Goal: Task Accomplishment & Management: Manage account settings

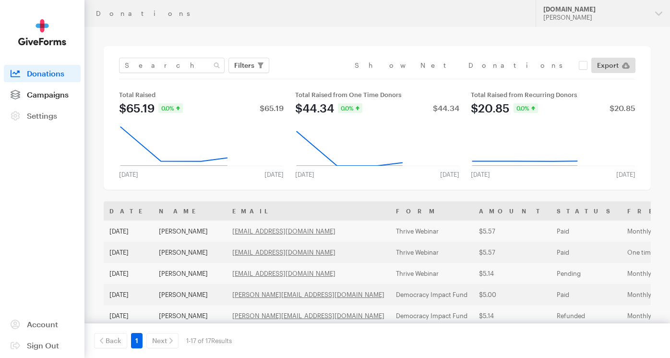
click at [35, 90] on span "Campaigns" at bounding box center [48, 94] width 42 height 9
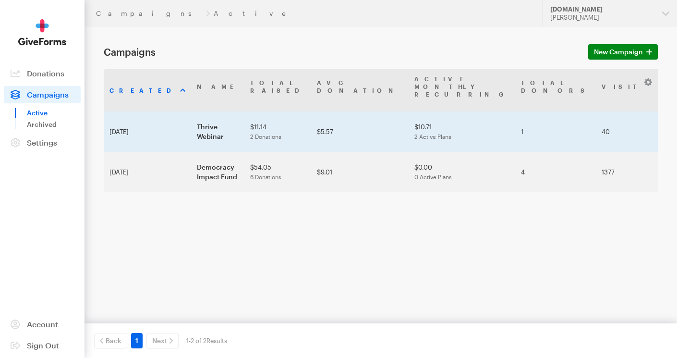
click at [191, 120] on td "Thrive Webinar" at bounding box center [217, 131] width 53 height 40
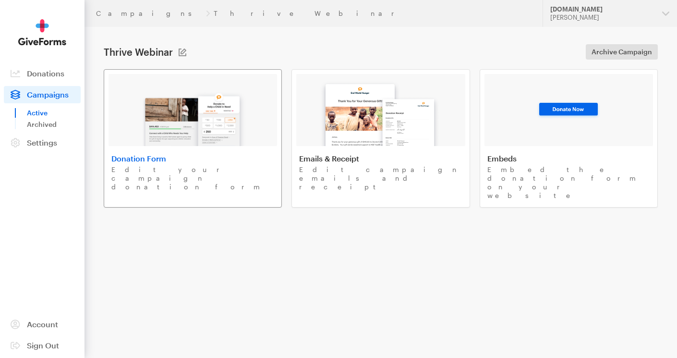
click at [205, 154] on h4 "Donation Form" at bounding box center [192, 159] width 163 height 10
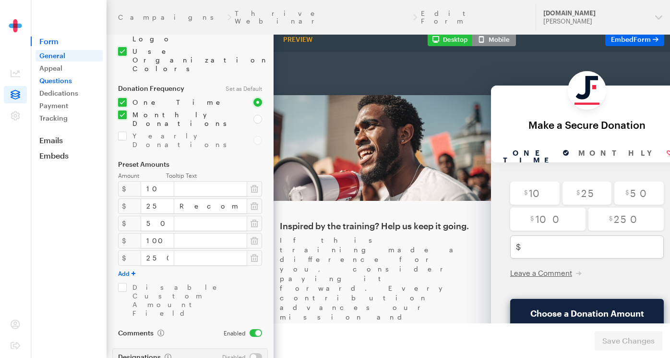
click at [60, 78] on link "Questions" at bounding box center [69, 81] width 67 height 12
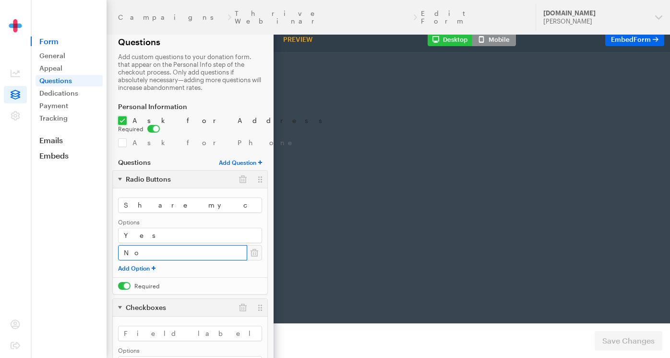
scroll to position [32, 0]
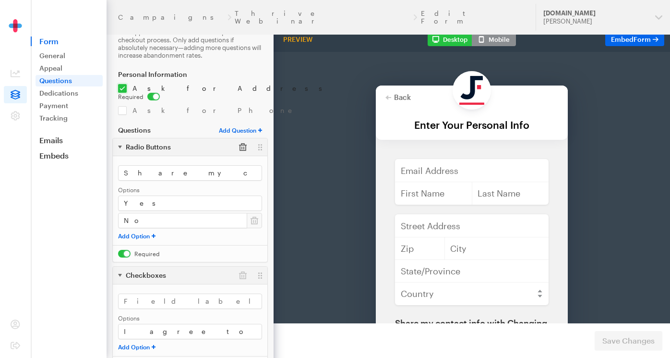
click at [240, 140] on button "button" at bounding box center [242, 146] width 17 height 17
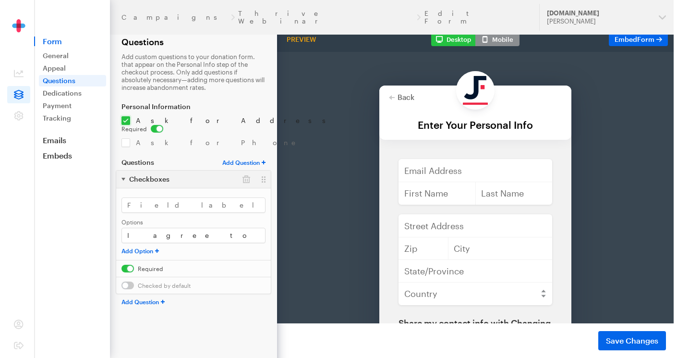
scroll to position [0, 0]
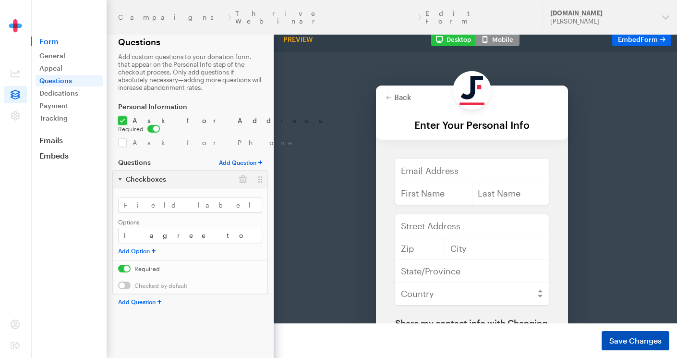
click at [637, 339] on span "Save Changes" at bounding box center [635, 341] width 52 height 12
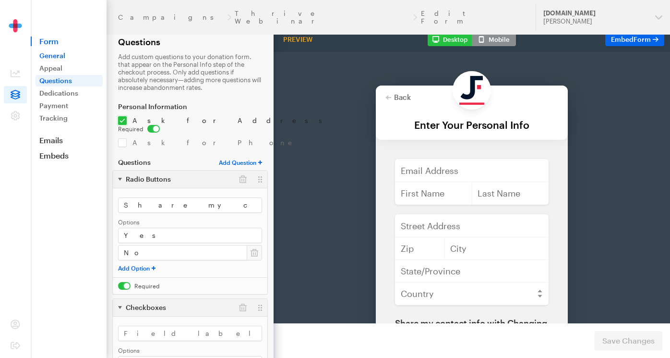
click at [48, 52] on link "General" at bounding box center [69, 56] width 67 height 12
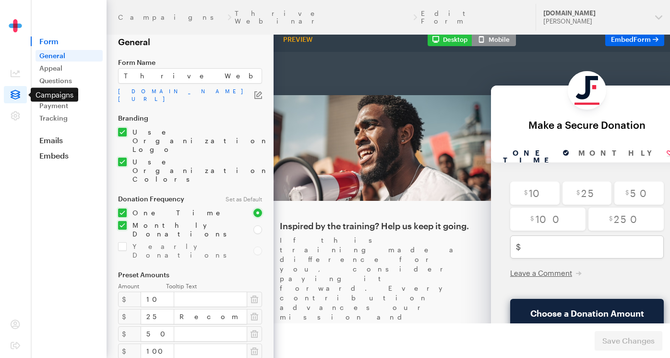
click at [14, 91] on icon at bounding box center [16, 95] width 10 height 10
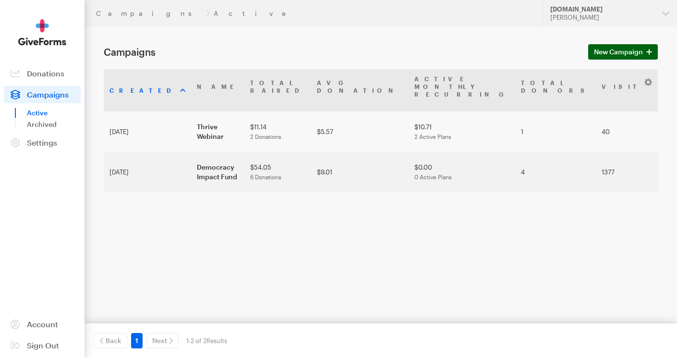
click at [621, 53] on span "New Campaign" at bounding box center [618, 52] width 49 height 12
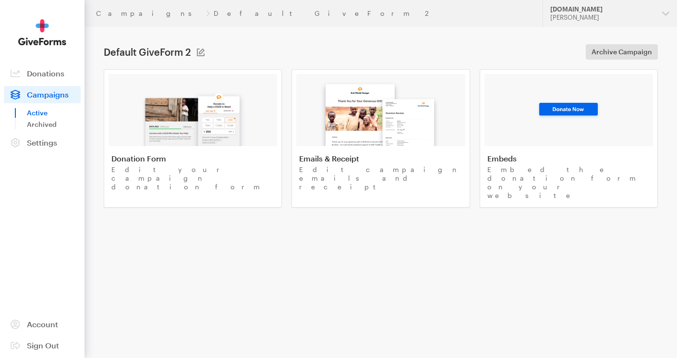
click at [33, 95] on span "Campaigns" at bounding box center [48, 94] width 42 height 9
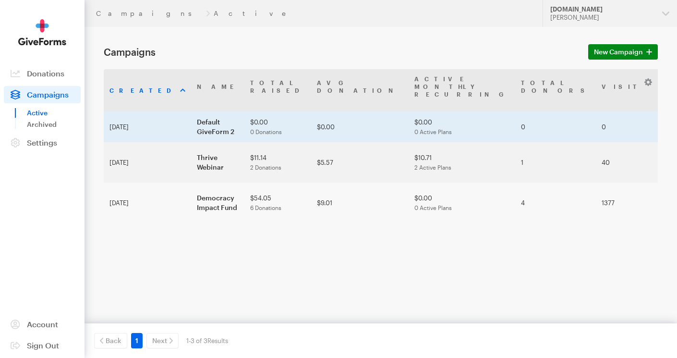
click at [191, 111] on td "Default GiveForm 2" at bounding box center [217, 126] width 53 height 31
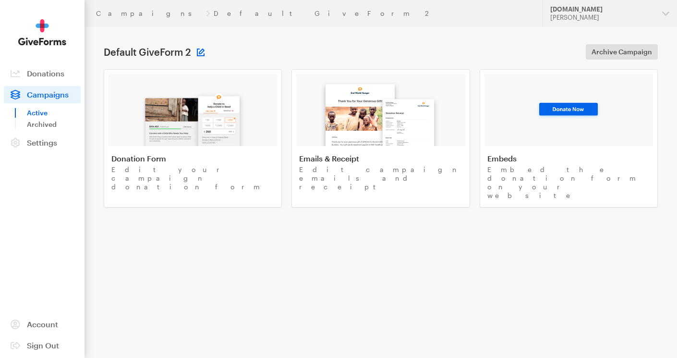
click at [201, 54] on button at bounding box center [201, 52] width 8 height 8
type input "t"
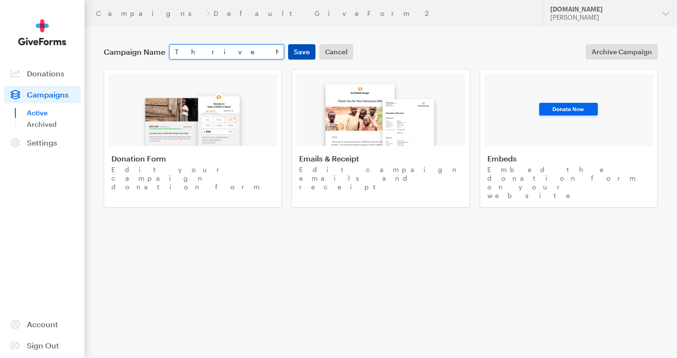
type input "Thrive NEW"
click at [304, 50] on button "Save" at bounding box center [301, 51] width 27 height 15
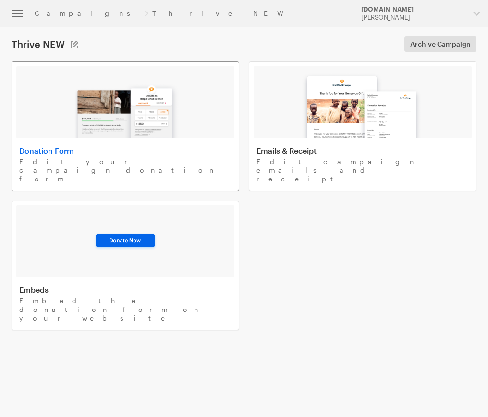
click at [100, 91] on img at bounding box center [125, 107] width 112 height 61
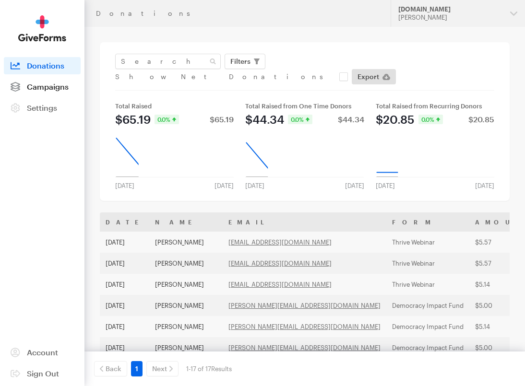
click at [48, 89] on span "Campaigns" at bounding box center [48, 86] width 42 height 9
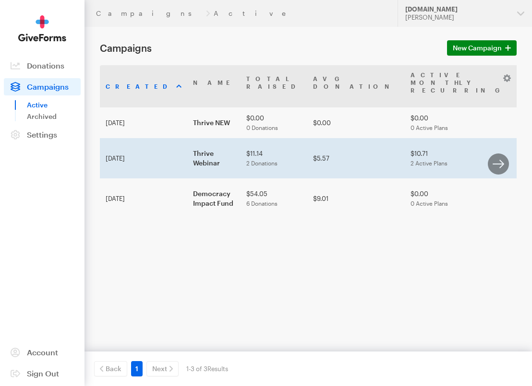
click at [187, 175] on td "Thrive Webinar" at bounding box center [213, 158] width 53 height 40
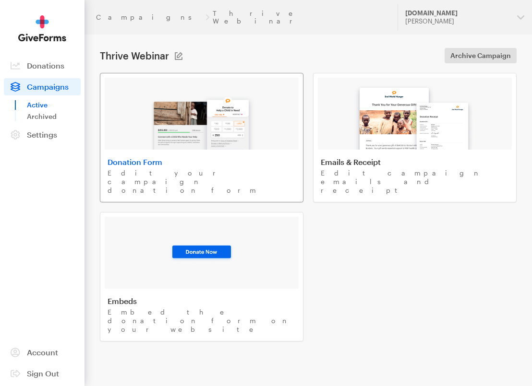
click at [232, 99] on img at bounding box center [201, 118] width 112 height 61
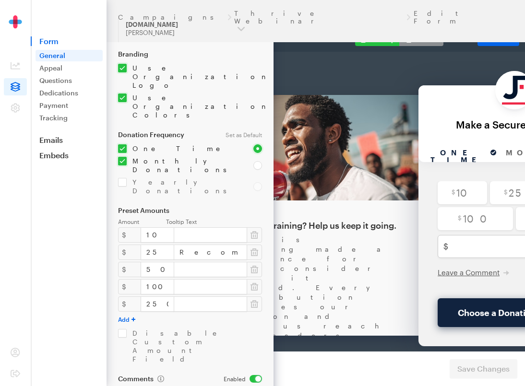
scroll to position [82, 0]
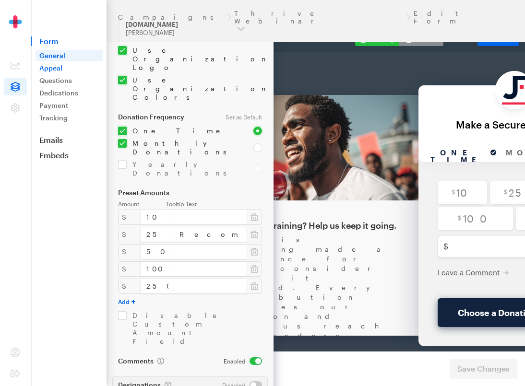
click at [58, 69] on link "Appeal" at bounding box center [69, 68] width 67 height 12
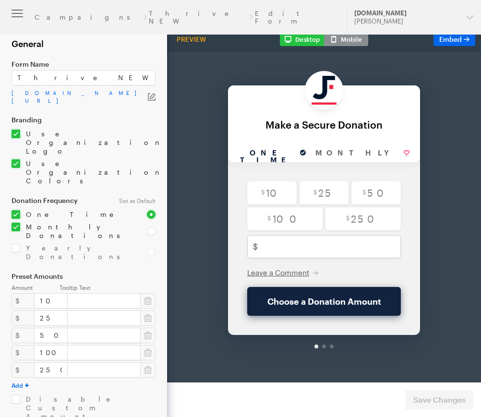
scroll to position [2, 0]
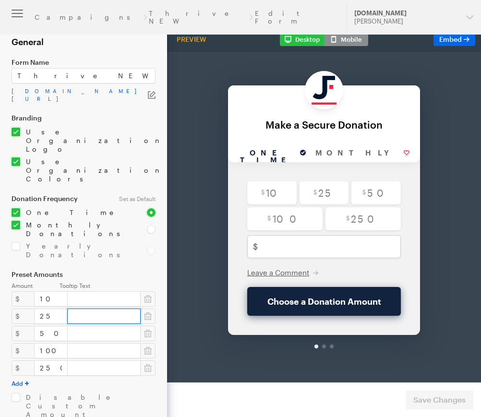
click at [73, 309] on input "text" at bounding box center [103, 316] width 73 height 15
type input "Recommended"
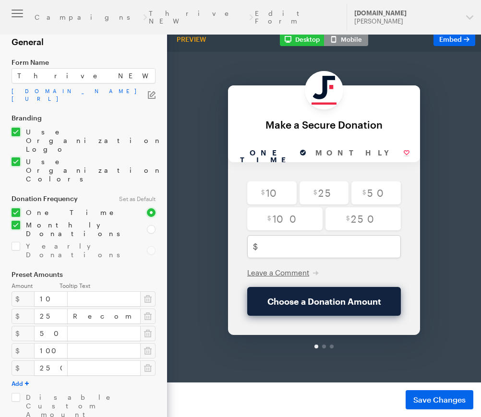
checkbox input "false"
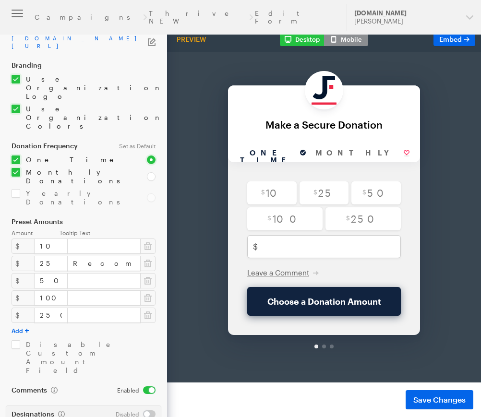
scroll to position [0, 0]
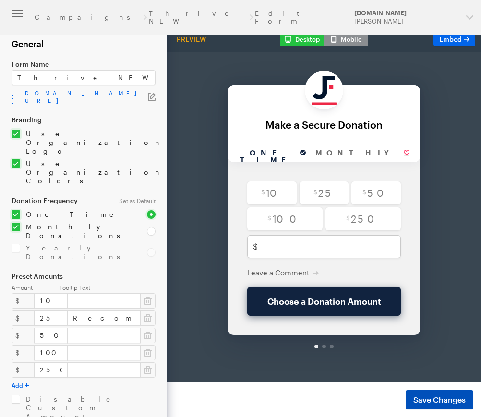
click at [427, 396] on span "Save Changes" at bounding box center [439, 400] width 52 height 12
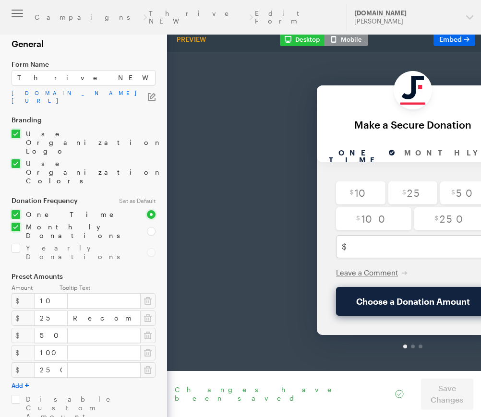
click at [16, 18] on button "button" at bounding box center [17, 13] width 35 height 27
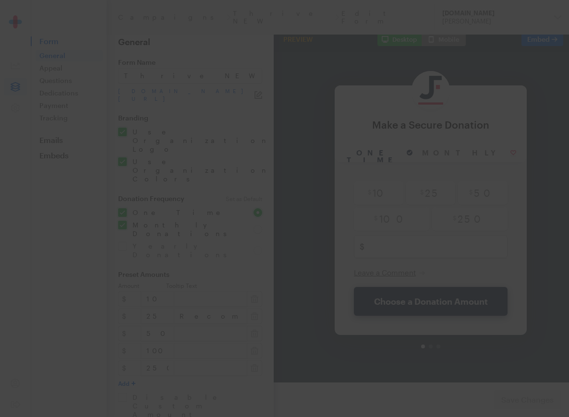
click at [54, 68] on div at bounding box center [284, 208] width 569 height 417
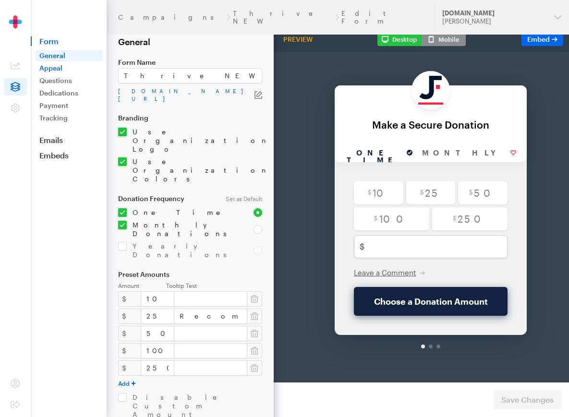
click at [73, 67] on link "Appeal" at bounding box center [69, 68] width 67 height 12
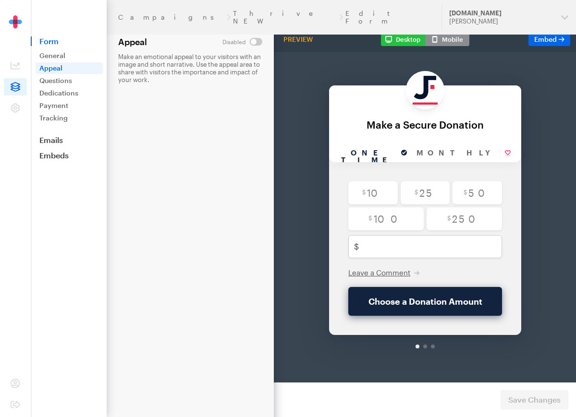
click at [256, 43] on input "checkbox" at bounding box center [242, 42] width 40 height 8
checkbox input "true"
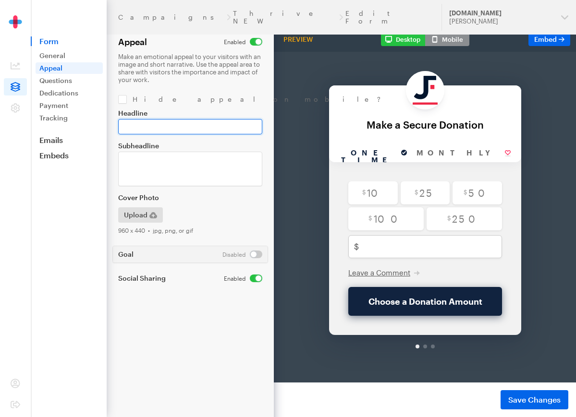
click at [184, 126] on input "Headline" at bounding box center [190, 126] width 144 height 15
paste input "Inspired by the training? Help us keep it going."
type input "Inspired by the training? Help us keep it going."
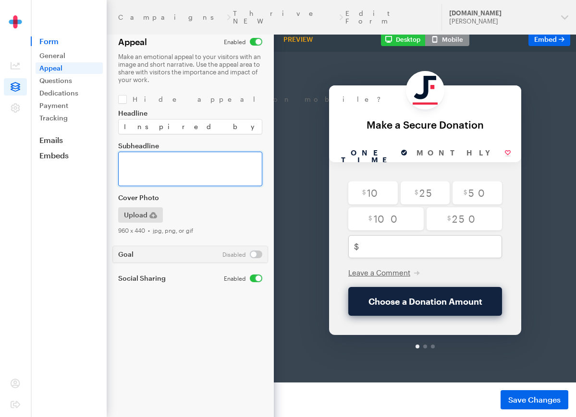
click at [182, 170] on textarea "Subheadline" at bounding box center [190, 169] width 144 height 35
paste textarea "If this training made a difference for you, consider paying it forward. Every c…"
type textarea "If this training made a difference for you, consider paying it forward. Every c…"
click at [258, 280] on input "checkbox" at bounding box center [243, 279] width 38 height 8
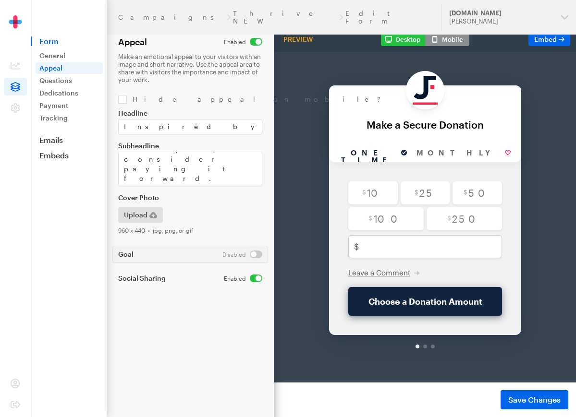
checkbox input "false"
click at [528, 400] on span "Save Changes" at bounding box center [534, 400] width 52 height 12
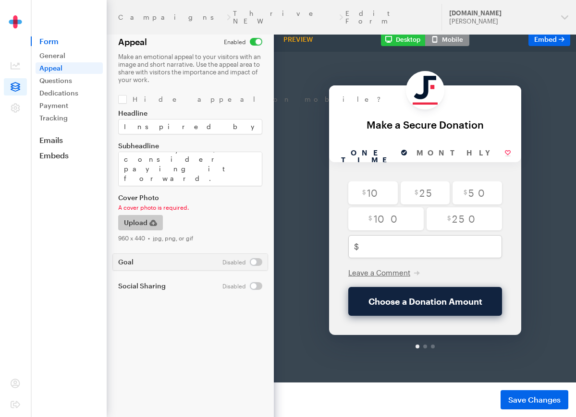
click at [141, 223] on span "Upload" at bounding box center [136, 223] width 24 height 12
click at [542, 400] on span "Save Changes" at bounding box center [534, 400] width 52 height 12
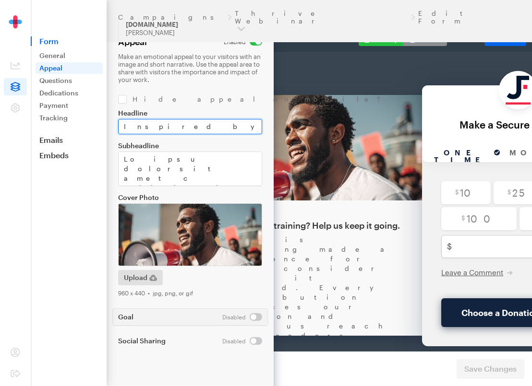
click at [208, 127] on input "Inspired by the training? Help us keep it going." at bounding box center [190, 126] width 144 height 15
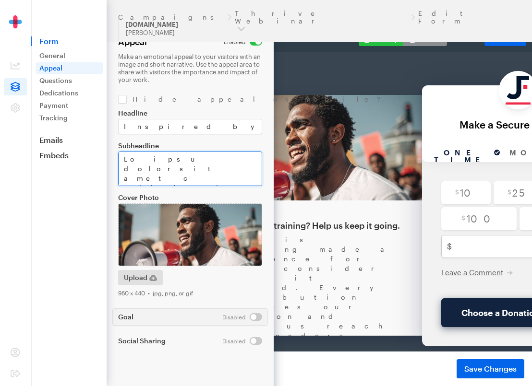
click at [180, 170] on textarea "Subheadline" at bounding box center [190, 169] width 144 height 35
click at [180, 253] on img at bounding box center [190, 235] width 144 height 63
click at [71, 82] on link "Questions" at bounding box center [69, 81] width 67 height 12
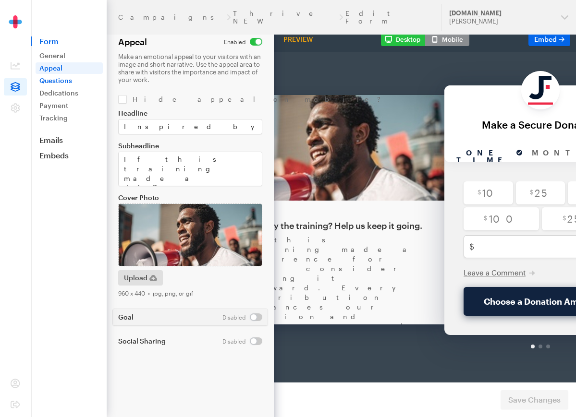
click at [46, 82] on link "Questions" at bounding box center [69, 81] width 67 height 12
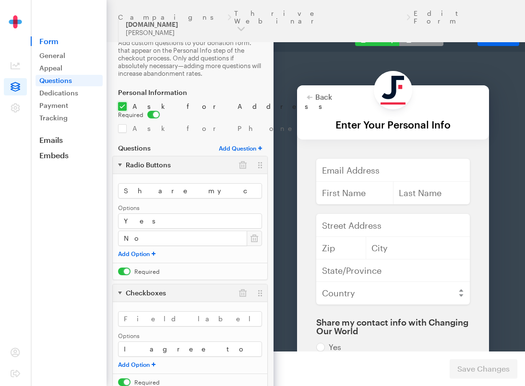
scroll to position [60, 0]
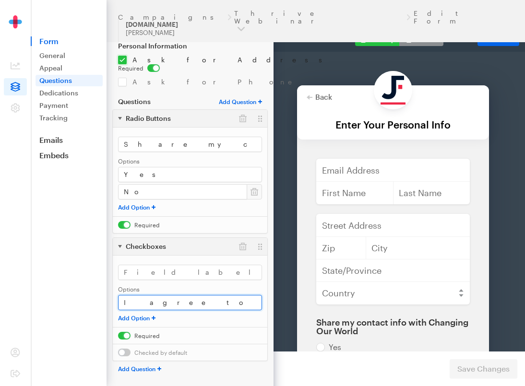
click at [190, 295] on input "I agree to [PERSON_NAME]'s Terms of Service" at bounding box center [190, 302] width 144 height 15
click at [225, 298] on input "I agree to [PERSON_NAME]'s Terms of Service" at bounding box center [190, 302] width 144 height 15
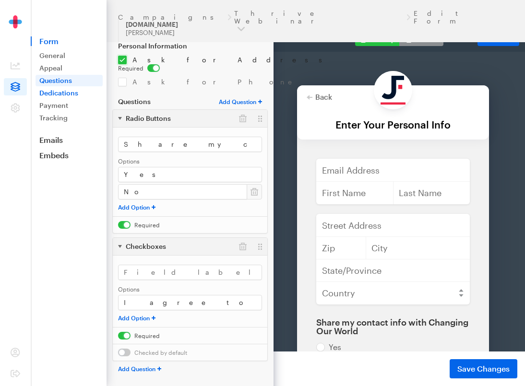
click at [70, 96] on link "Dedications" at bounding box center [69, 93] width 67 height 12
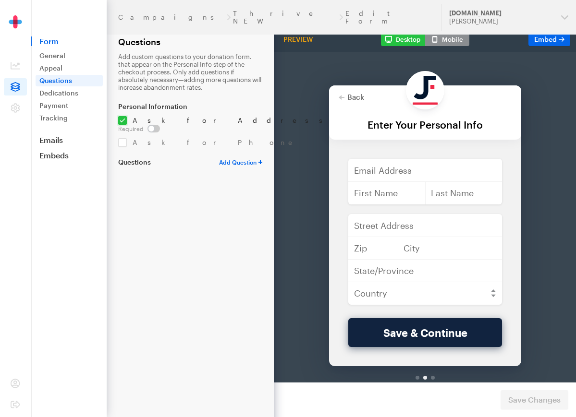
select select "Check"
select select
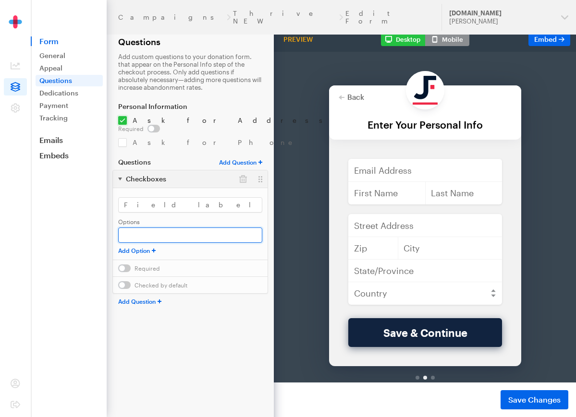
click at [148, 228] on input "text" at bounding box center [190, 235] width 144 height 15
paste input "I agree to [PERSON_NAME]'s Terms of Service"
type input "I agree to [PERSON_NAME]'s Terms of Service"
click at [126, 265] on input "checkbox" at bounding box center [139, 269] width 42 height 8
checkbox input "true"
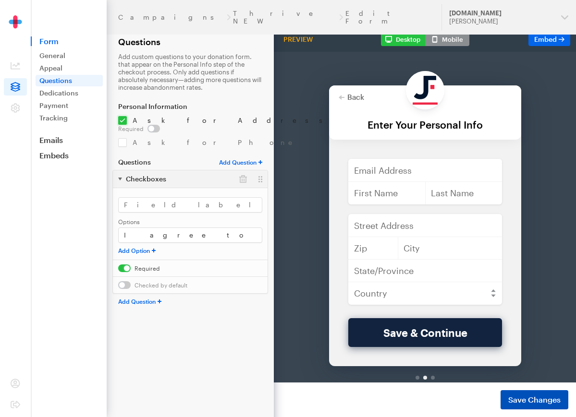
click at [523, 400] on span "Save Changes" at bounding box center [534, 400] width 52 height 12
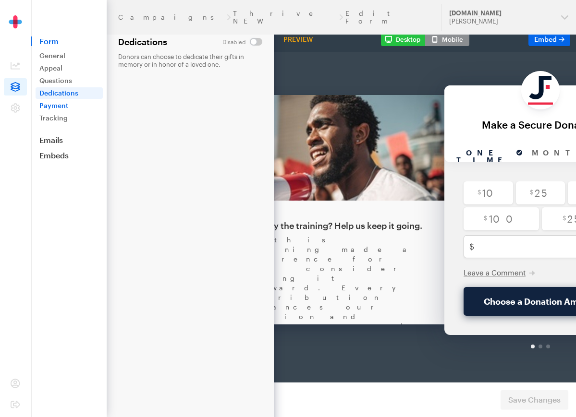
click at [71, 103] on link "Payment" at bounding box center [69, 106] width 67 height 12
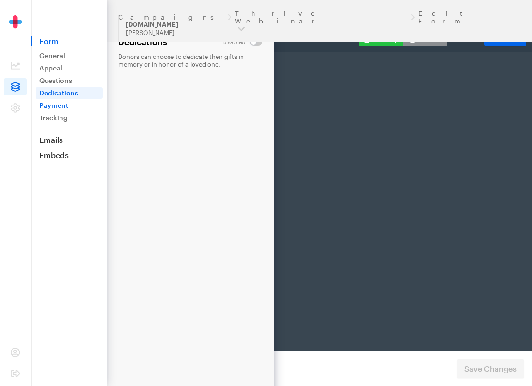
click at [55, 106] on link "Payment" at bounding box center [69, 106] width 67 height 12
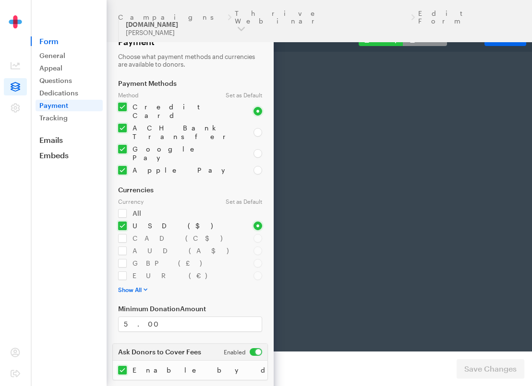
scroll to position [0, 117]
radio input "true"
type input "250"
type input "test@test.com"
type input "first"
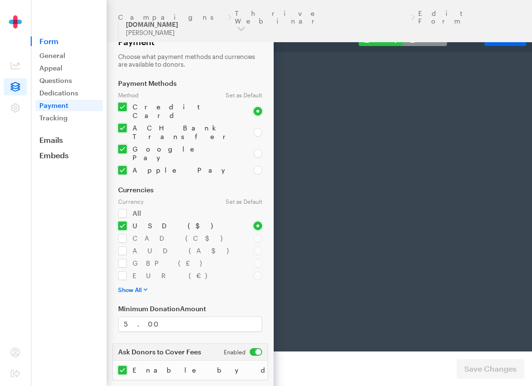
type input "last"
type input "address"
type input "892345"
type input "Los Angelis"
type input "CA"
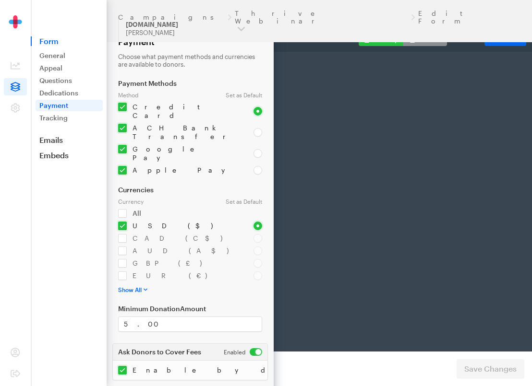
select select "US"
radio input "true"
checkbox input "true"
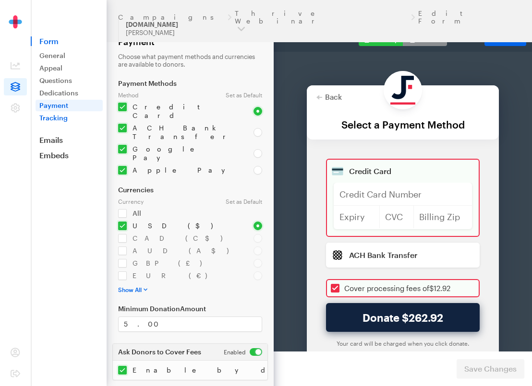
click at [60, 114] on link "Tracking" at bounding box center [69, 118] width 67 height 12
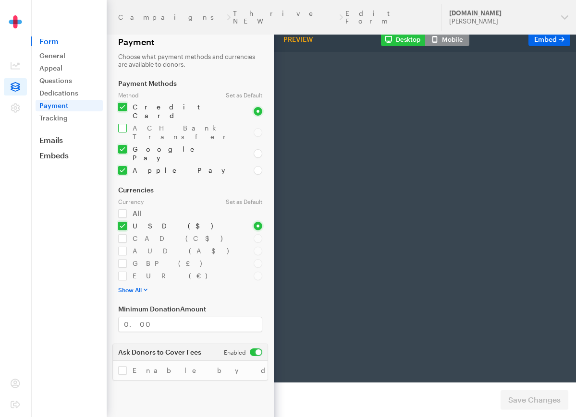
click at [122, 124] on input "checkbox" at bounding box center [180, 132] width 124 height 17
checkbox input "true"
select select "US"
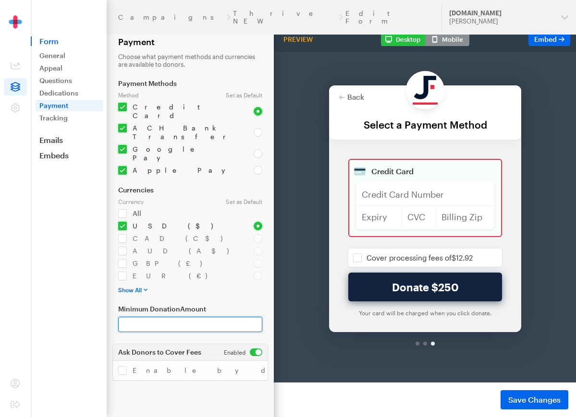
click at [128, 317] on input "Minimum Donation Amount" at bounding box center [190, 324] width 144 height 15
click at [137, 317] on input "Minimum Donation Amount" at bounding box center [190, 324] width 144 height 15
type input "5.00"
click at [219, 272] on input "checkbox" at bounding box center [180, 276] width 124 height 9
drag, startPoint x: 128, startPoint y: 251, endPoint x: 134, endPoint y: 275, distance: 24.2
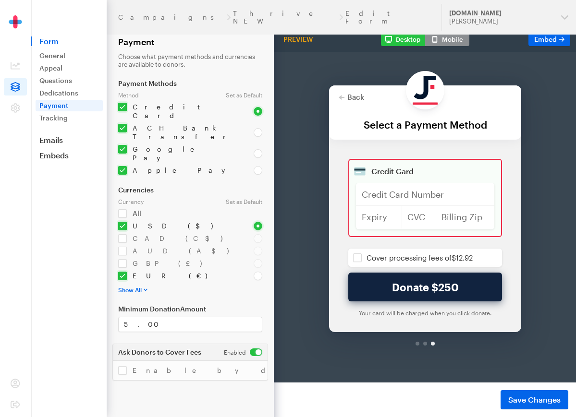
click at [128, 272] on input "checkbox" at bounding box center [180, 276] width 124 height 9
checkbox input "false"
click at [122, 366] on input "checkbox" at bounding box center [233, 370] width 231 height 9
checkbox input "true"
click at [544, 401] on span "Save Changes" at bounding box center [534, 400] width 52 height 12
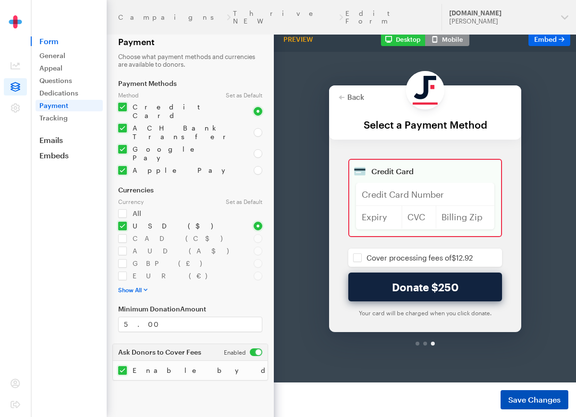
click at [544, 401] on span "Save Changes" at bounding box center [534, 400] width 52 height 12
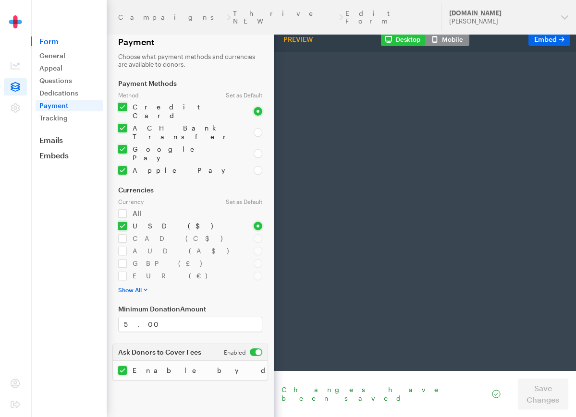
scroll to position [0, 95]
select select "US"
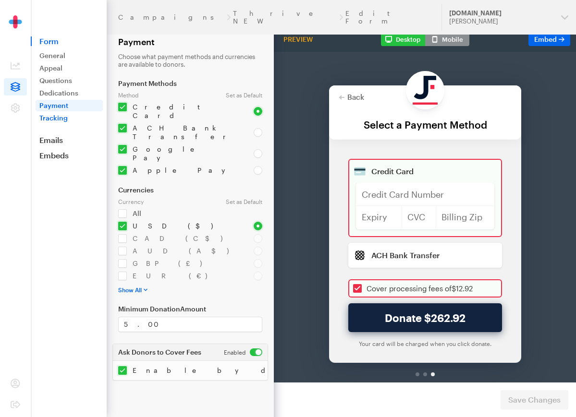
click at [67, 117] on link "Tracking" at bounding box center [69, 118] width 67 height 12
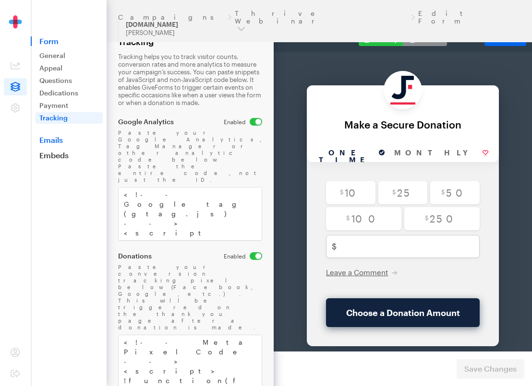
click at [51, 142] on link "Emails" at bounding box center [69, 140] width 76 height 10
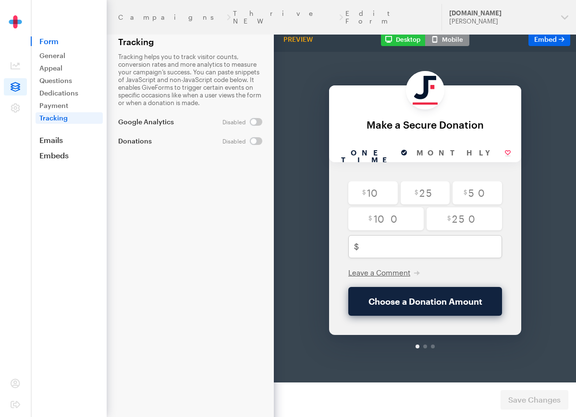
click at [69, 143] on link "Emails" at bounding box center [69, 140] width 76 height 10
click at [46, 145] on nav "Form General Appeal Questions Dedications Payment Tracking Emails Embeds Donate…" at bounding box center [69, 80] width 75 height 160
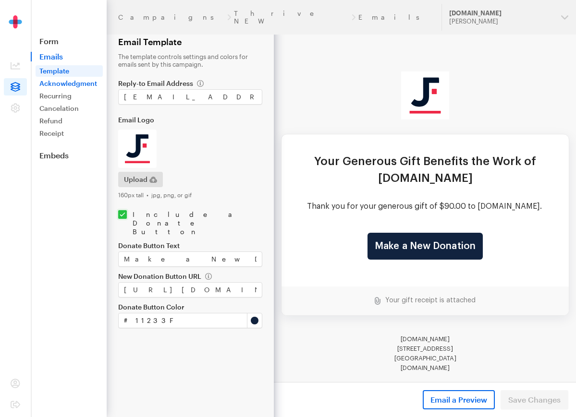
click at [72, 84] on link "Acknowledgment" at bounding box center [69, 84] width 67 height 12
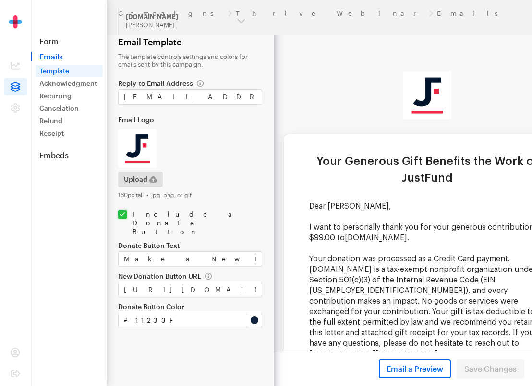
scroll to position [0, 24]
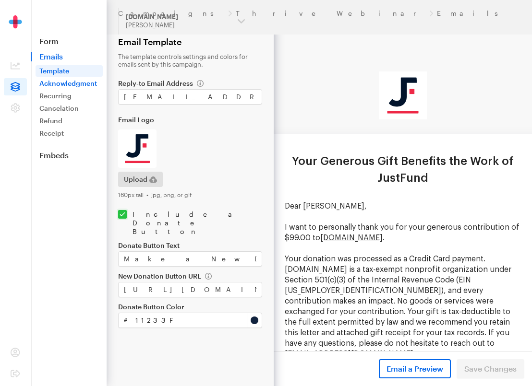
click at [71, 83] on link "Acknowledgment" at bounding box center [69, 84] width 67 height 12
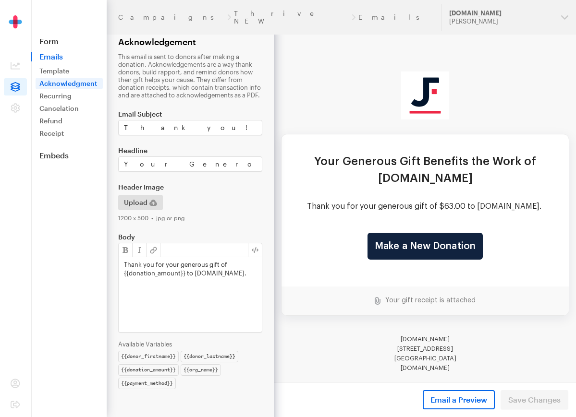
click at [148, 278] on div "Thank you for your generous gift of {{donation_amount}} to JustFund.Us." at bounding box center [190, 294] width 143 height 75
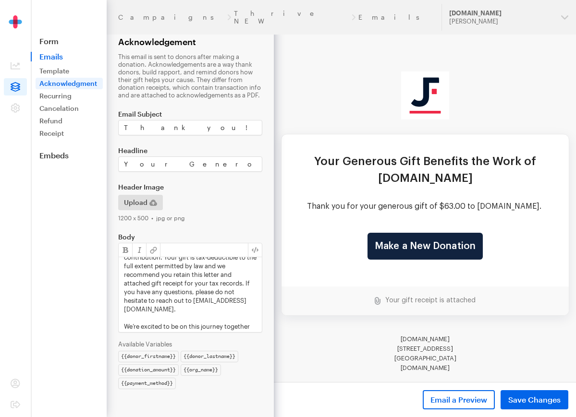
scroll to position [181, 0]
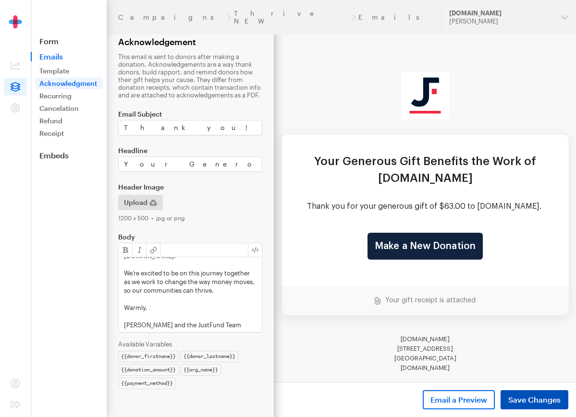
click at [532, 401] on span "Save Changes" at bounding box center [534, 400] width 52 height 12
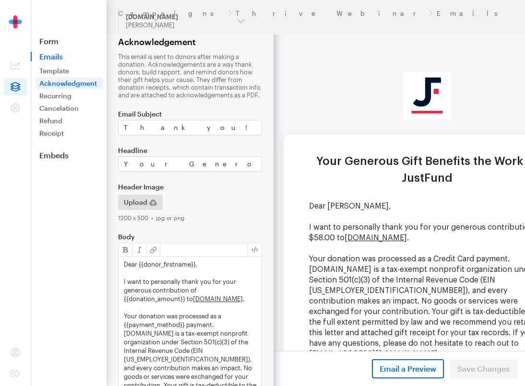
scroll to position [0, 28]
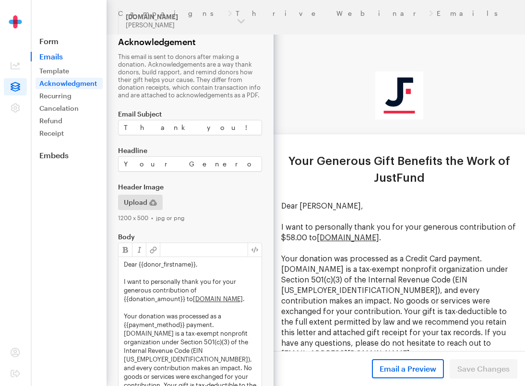
click at [167, 295] on p "I want to personally thank you for your generous contribution of {{donation_amo…" at bounding box center [190, 290] width 132 height 26
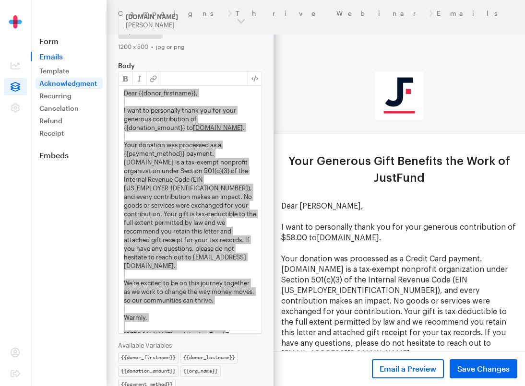
scroll to position [191, 0]
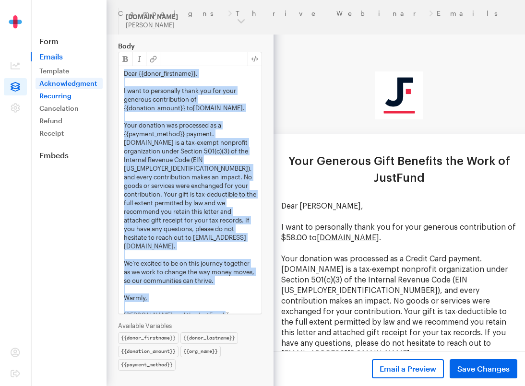
click at [58, 96] on link "Recurring" at bounding box center [69, 96] width 67 height 12
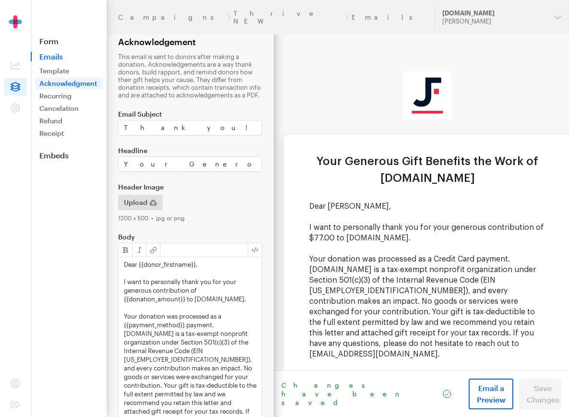
scroll to position [0, 6]
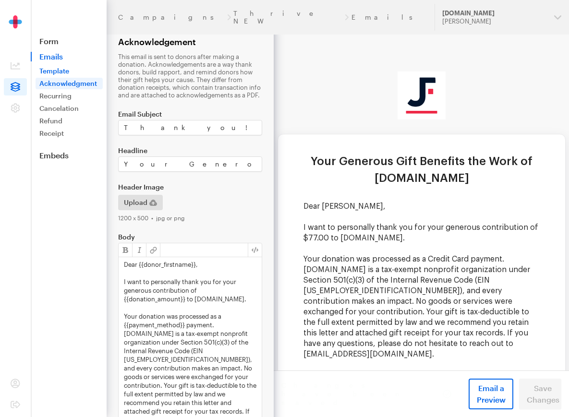
click at [61, 70] on link "Template" at bounding box center [69, 71] width 67 height 12
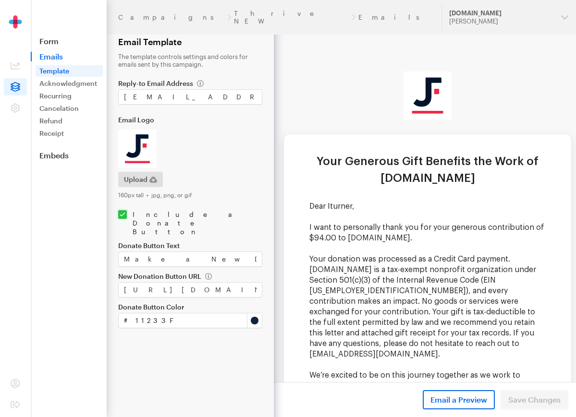
scroll to position [0, 2]
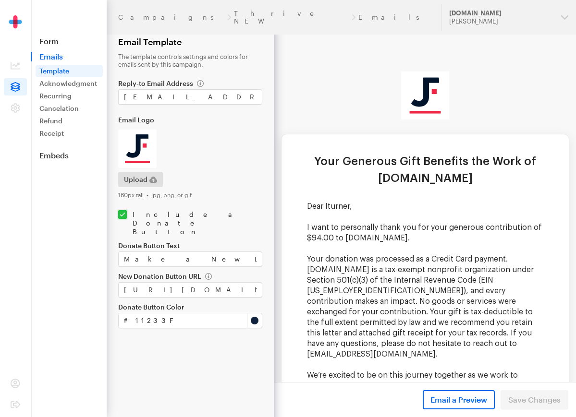
click at [141, 160] on img at bounding box center [137, 149] width 38 height 38
click at [138, 181] on span "Upload" at bounding box center [136, 180] width 24 height 12
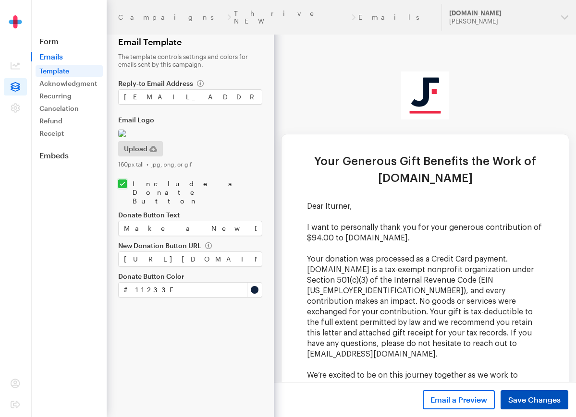
click at [531, 395] on span "Save Changes" at bounding box center [534, 400] width 52 height 12
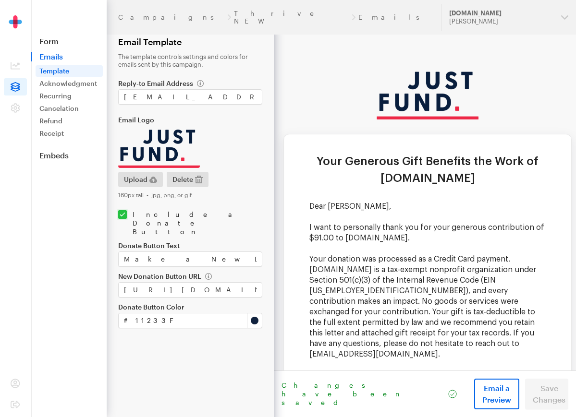
scroll to position [0, 2]
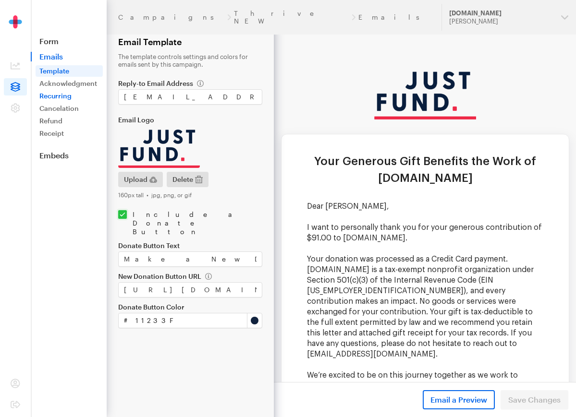
click at [58, 92] on link "Recurring" at bounding box center [69, 96] width 67 height 12
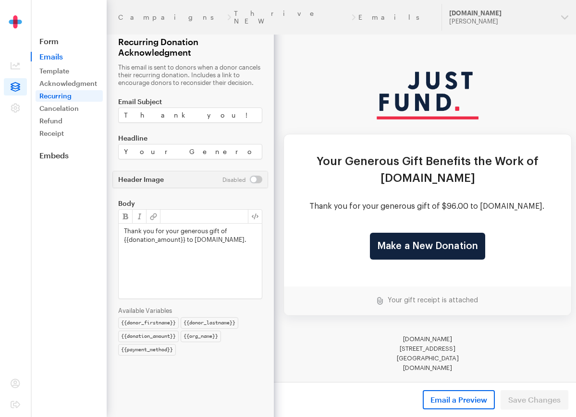
scroll to position [0, 2]
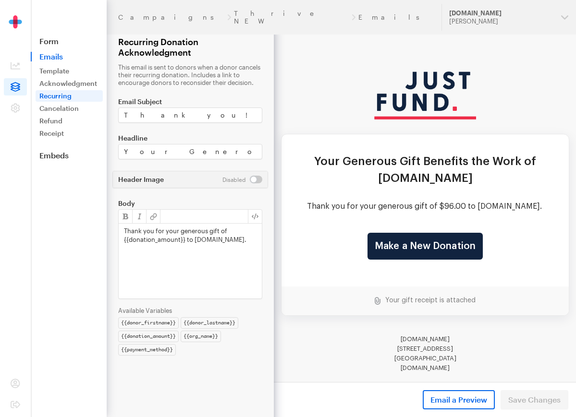
click at [180, 265] on div "Thank you for your generous gift of {{donation_amount}} to [DOMAIN_NAME]." at bounding box center [190, 261] width 143 height 75
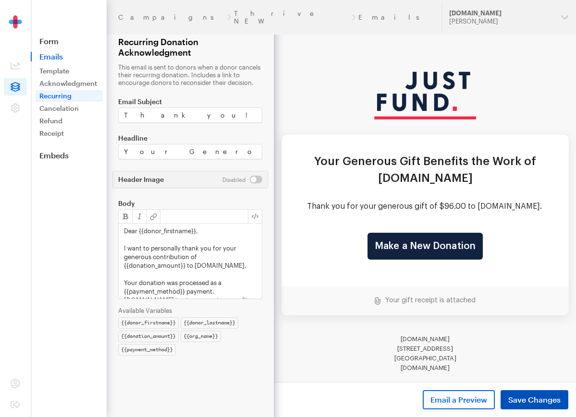
click at [531, 396] on span "Save Changes" at bounding box center [534, 400] width 52 height 12
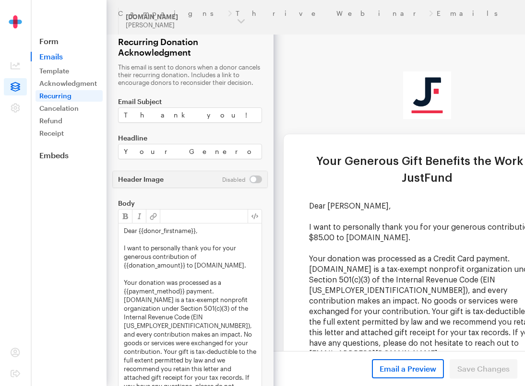
scroll to position [0, 28]
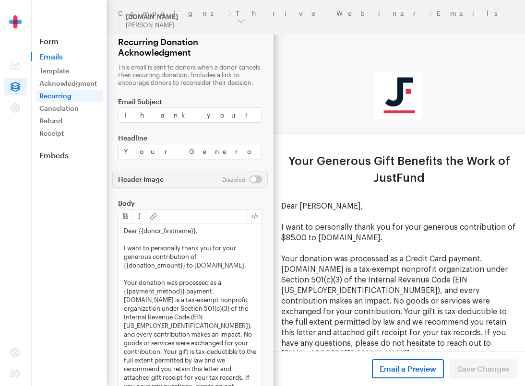
click at [191, 298] on p "Your donation was processed as a {{payment_method}} payment. JustFund.Us is a t…" at bounding box center [190, 343] width 132 height 130
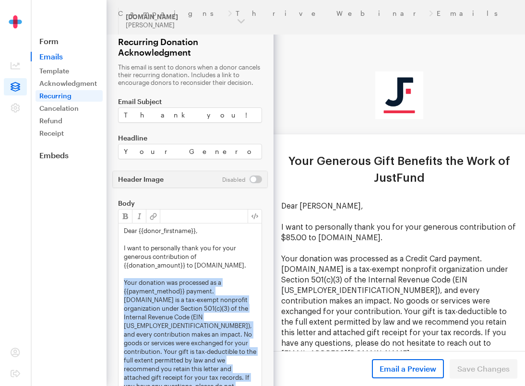
click at [191, 298] on p "Your donation was processed as a {{payment_method}} payment. JustFund.Us is a t…" at bounding box center [190, 343] width 132 height 130
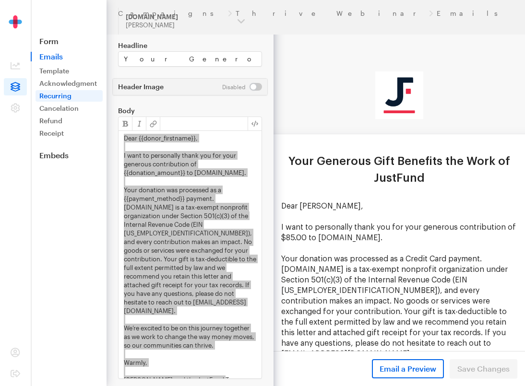
scroll to position [114, 0]
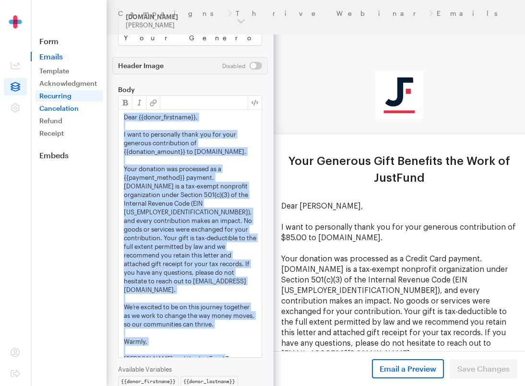
click at [70, 108] on link "Cancelation" at bounding box center [69, 109] width 67 height 12
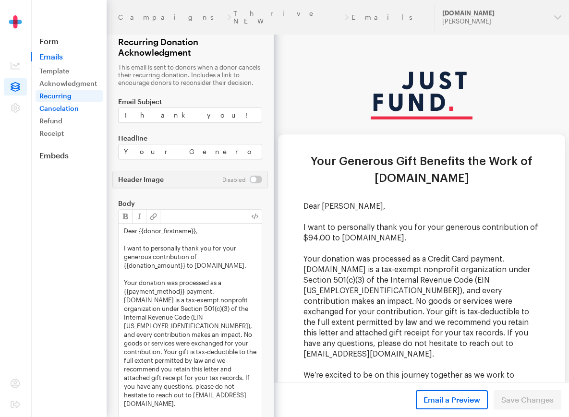
click at [69, 109] on link "Cancelation" at bounding box center [69, 109] width 67 height 12
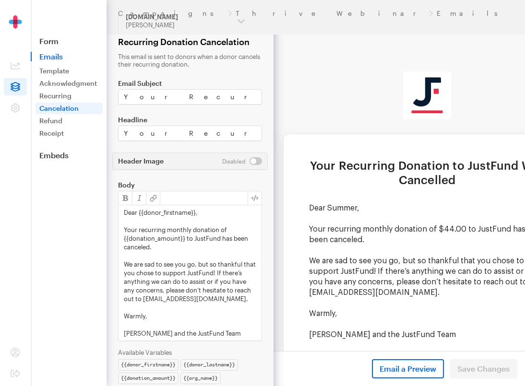
scroll to position [0, 28]
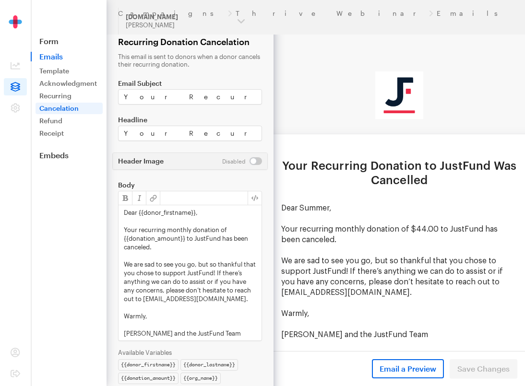
click at [187, 263] on p "We are sad to see you go, but so thankful that you chose to support JustFund! I…" at bounding box center [190, 281] width 132 height 43
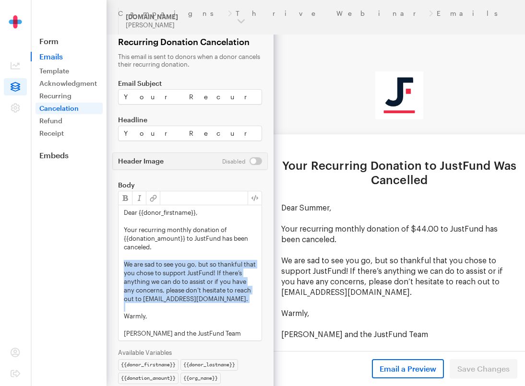
click at [187, 263] on p "We are sad to see you go, but so thankful that you chose to support JustFund! I…" at bounding box center [190, 281] width 132 height 43
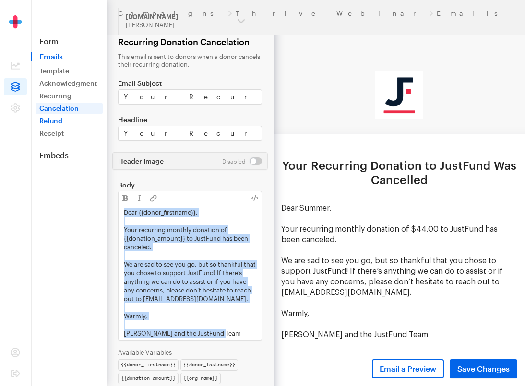
click at [60, 123] on link "Refund" at bounding box center [69, 121] width 67 height 12
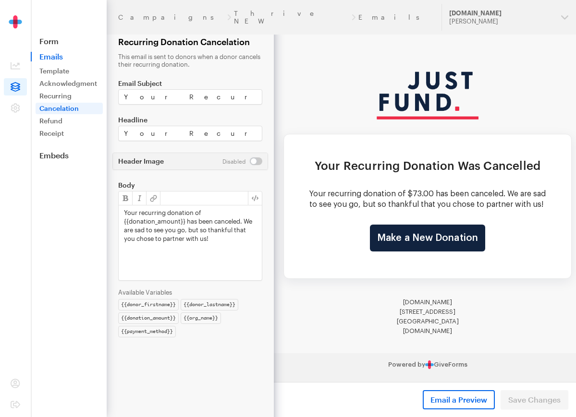
scroll to position [0, 2]
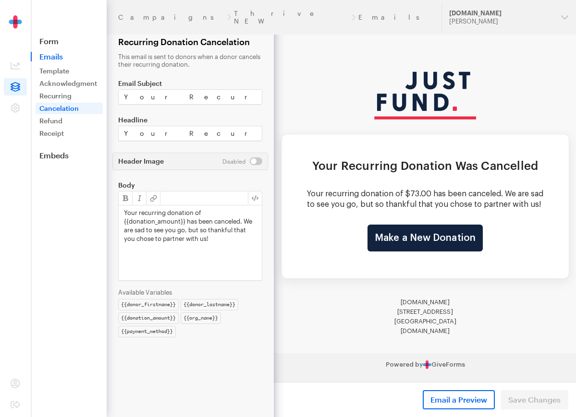
click at [177, 260] on div "Your recurring donation of {{donation_amount}} has been canceled. We are sad to…" at bounding box center [190, 242] width 143 height 75
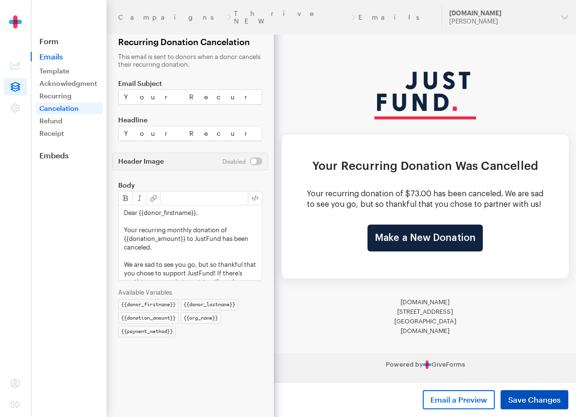
click at [545, 397] on span "Save Changes" at bounding box center [534, 400] width 52 height 12
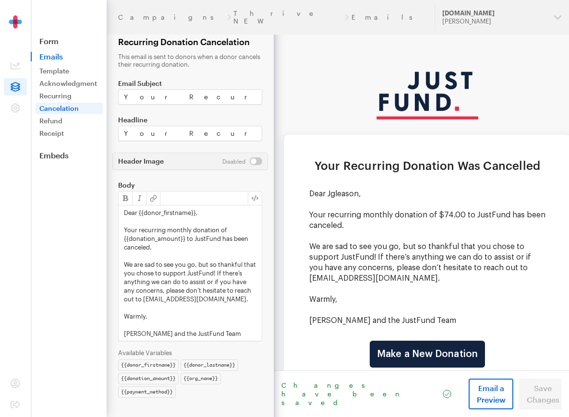
scroll to position [0, 6]
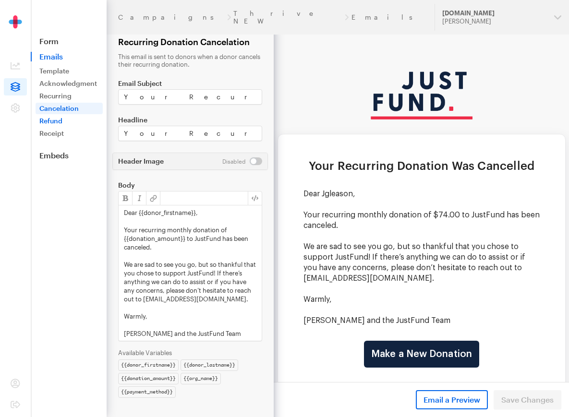
click at [56, 123] on link "Refund" at bounding box center [69, 121] width 67 height 12
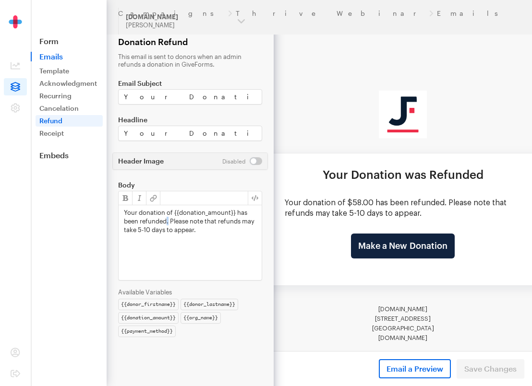
click at [167, 221] on p "Your donation of {{donation_amount}} has been refunded. Please note that refund…" at bounding box center [190, 221] width 132 height 26
click at [54, 135] on link "Receipt" at bounding box center [69, 134] width 67 height 12
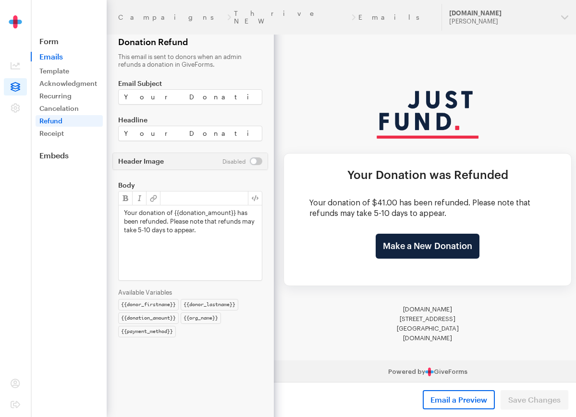
scroll to position [0, 2]
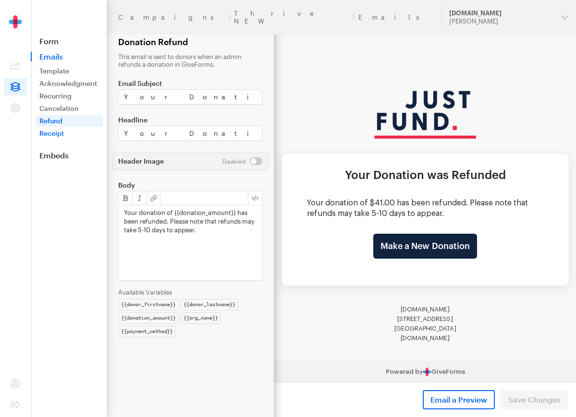
click at [61, 132] on link "Receipt" at bounding box center [69, 134] width 67 height 12
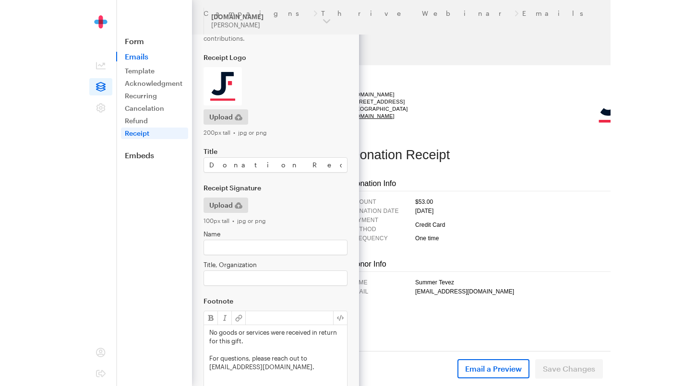
scroll to position [84, 0]
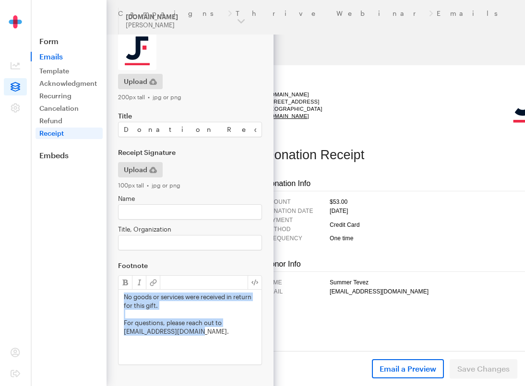
drag, startPoint x: 208, startPoint y: 333, endPoint x: 170, endPoint y: 289, distance: 57.9
click at [98, 287] on div "Campaigns Thrive Webinar Emails Updates Support JustFund.Us Melody Lee Organiza…" at bounding box center [262, 151] width 525 height 471
click at [56, 155] on link "Embeds" at bounding box center [69, 156] width 76 height 10
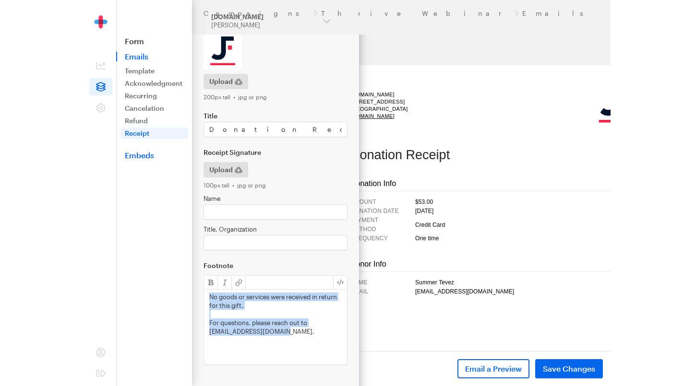
scroll to position [0, 0]
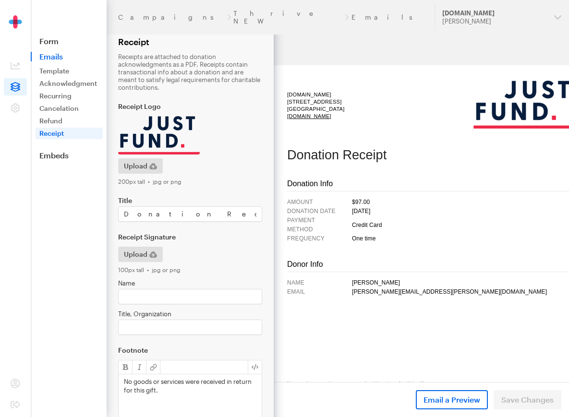
scroll to position [54, 0]
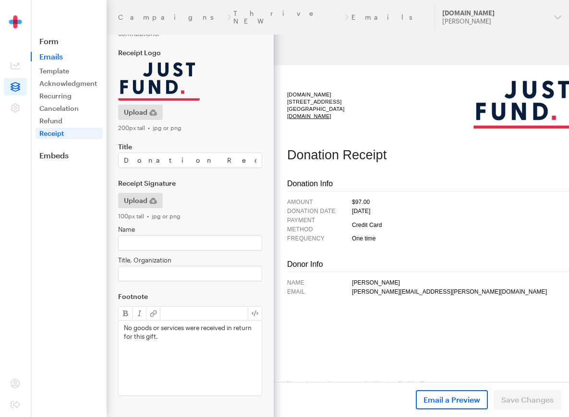
click at [166, 332] on div "No goods or services were received in return for this gift." at bounding box center [190, 358] width 143 height 75
click at [166, 332] on p "No goods or services were received in return for this gift." at bounding box center [190, 332] width 132 height 17
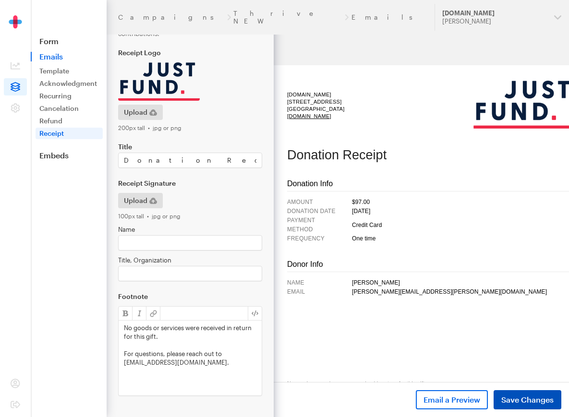
click at [548, 397] on span "Save Changes" at bounding box center [527, 400] width 52 height 12
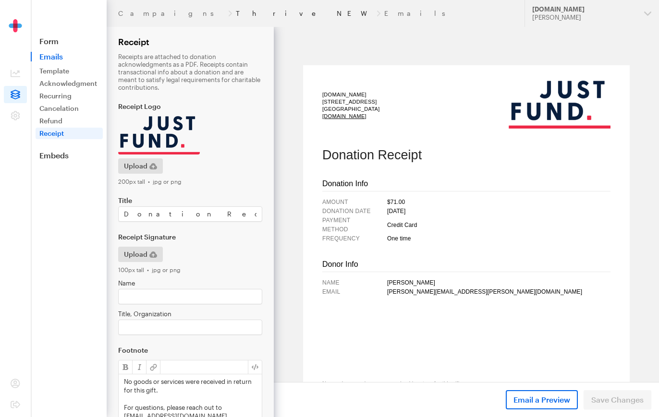
click at [236, 11] on link "Thrive NEW" at bounding box center [304, 14] width 137 height 8
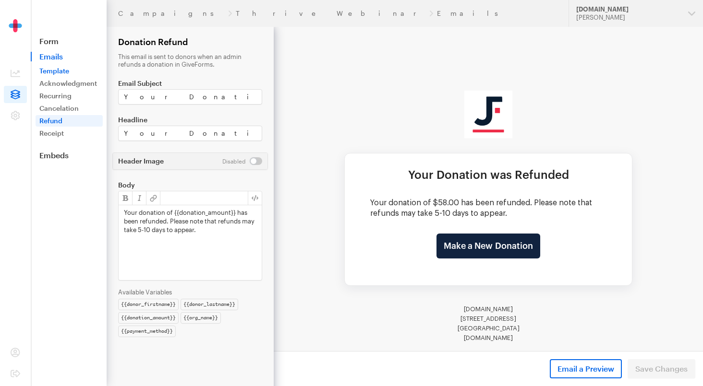
click at [53, 72] on link "Template" at bounding box center [69, 71] width 67 height 12
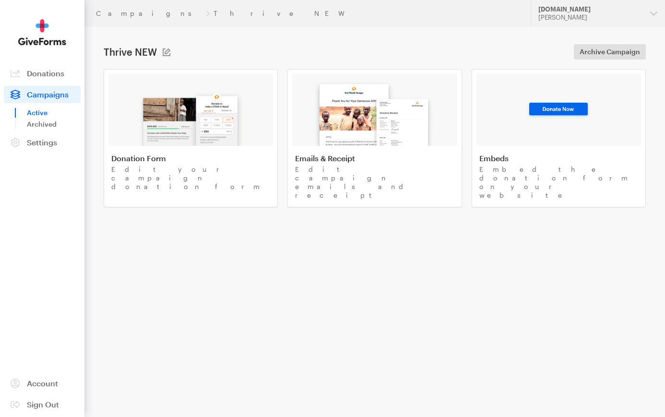
click at [136, 51] on h1 "Thrive NEW" at bounding box center [130, 52] width 53 height 12
click at [159, 128] on img at bounding box center [191, 114] width 112 height 61
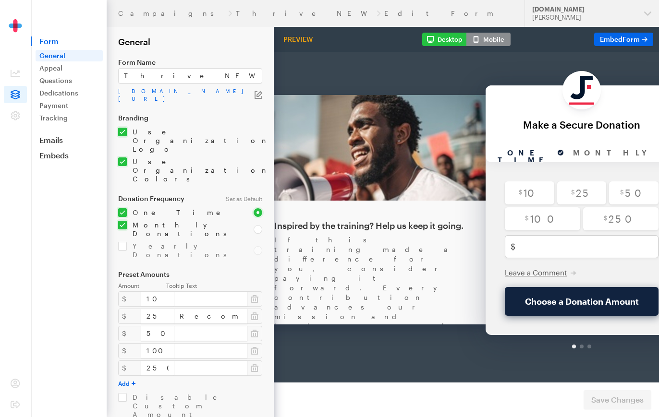
click at [17, 99] on span at bounding box center [15, 94] width 23 height 17
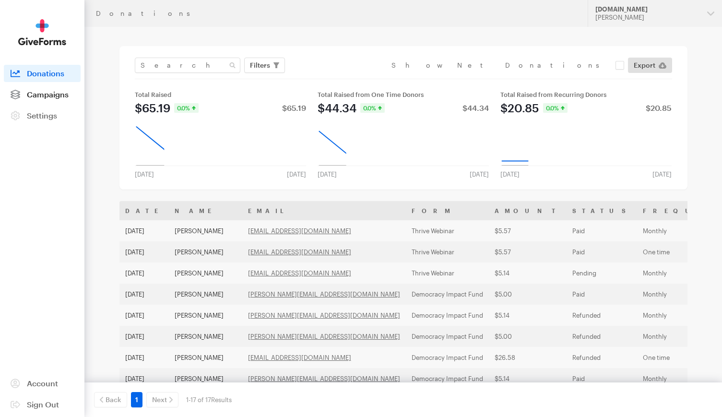
click at [41, 94] on span "Campaigns" at bounding box center [48, 94] width 42 height 9
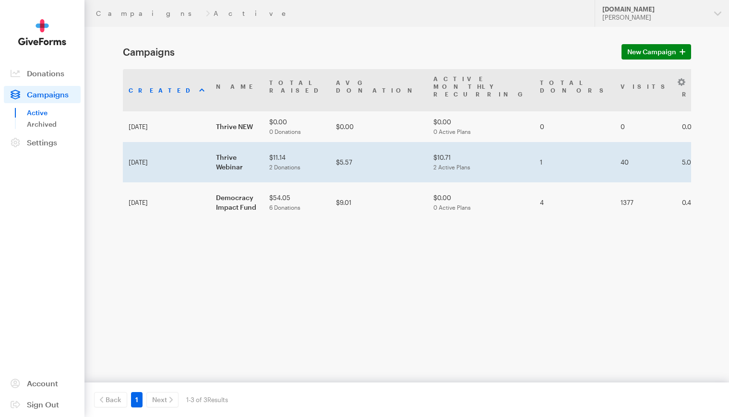
click at [210, 144] on td "Thrive Webinar" at bounding box center [236, 162] width 53 height 40
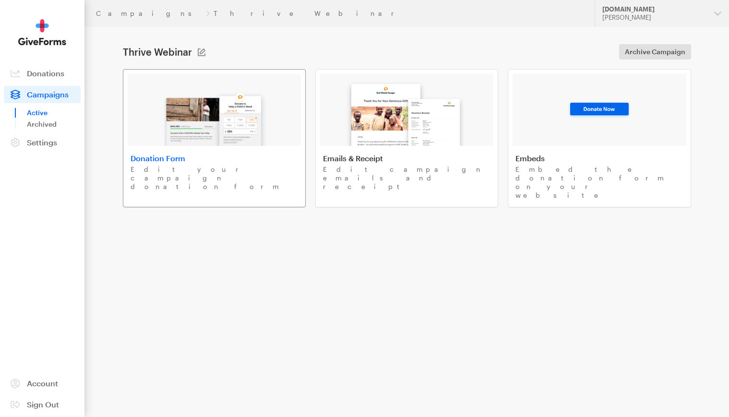
click at [199, 142] on img at bounding box center [214, 114] width 112 height 61
click at [122, 9] on header "Campaigns Thrive Webinar Updates Support JustFund.Us Melody Lee Organizations J…" at bounding box center [406, 13] width 645 height 27
click at [125, 14] on link "Campaigns" at bounding box center [149, 14] width 106 height 8
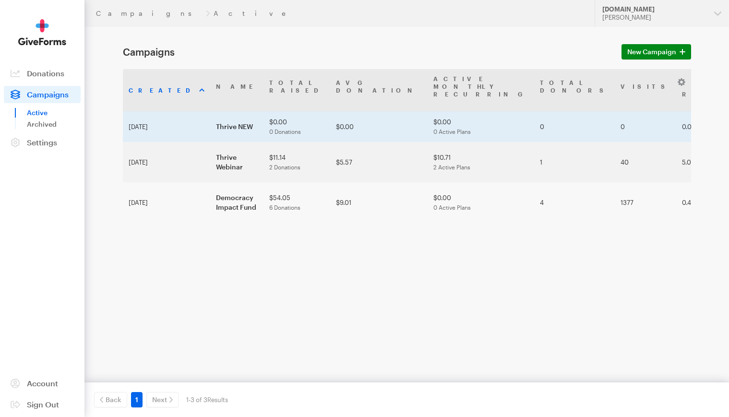
click at [210, 111] on td "Thrive NEW" at bounding box center [236, 126] width 53 height 31
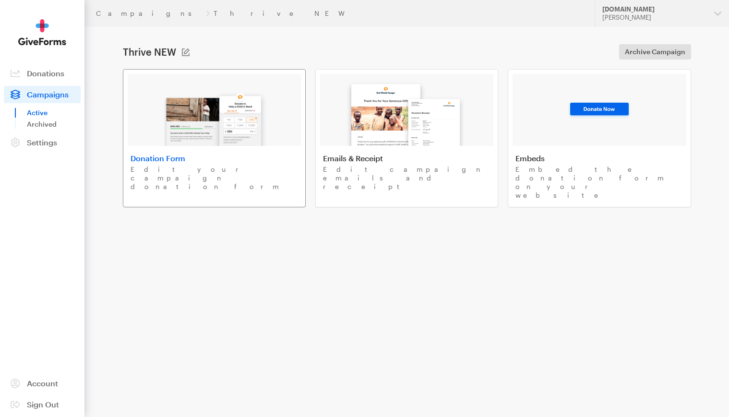
click at [240, 141] on img at bounding box center [214, 114] width 112 height 61
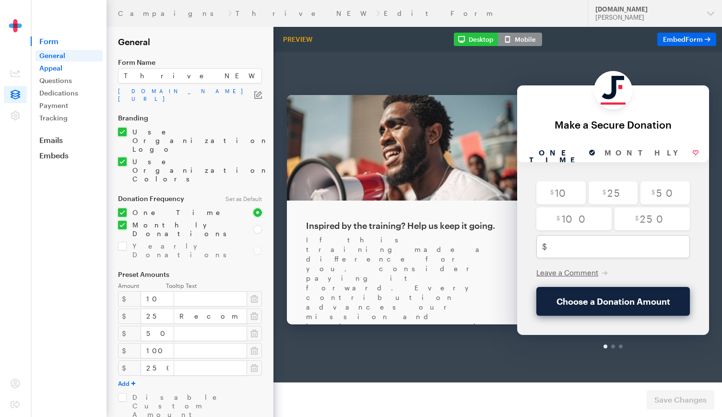
click at [54, 67] on link "Appeal" at bounding box center [69, 68] width 67 height 12
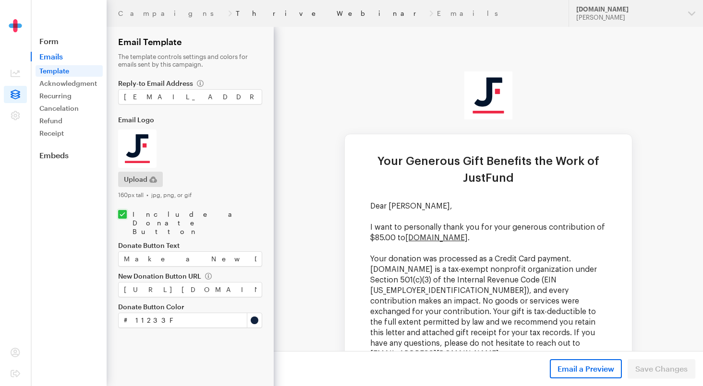
click at [236, 12] on link "Thrive Webinar" at bounding box center [331, 14] width 190 height 8
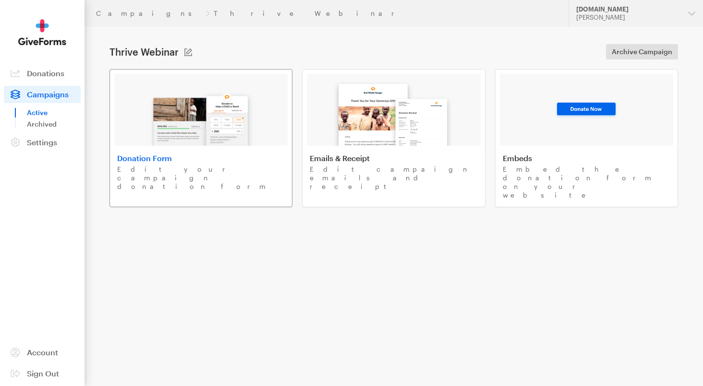
click at [178, 122] on img at bounding box center [201, 114] width 112 height 61
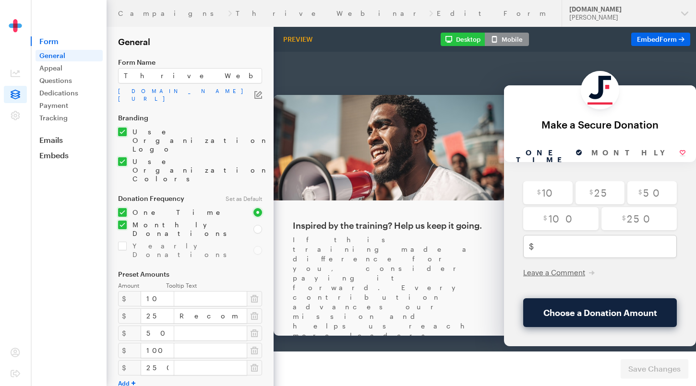
click at [360, 275] on div "If this training made a difference for you, consider paying it forward. Every c…" at bounding box center [389, 325] width 192 height 230
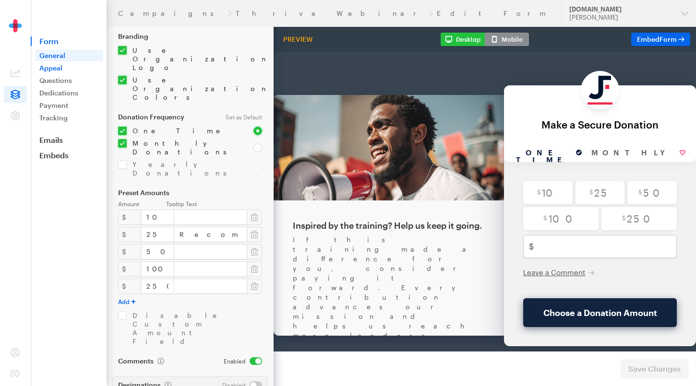
scroll to position [80, 0]
click at [65, 62] on link "Appeal" at bounding box center [69, 68] width 67 height 12
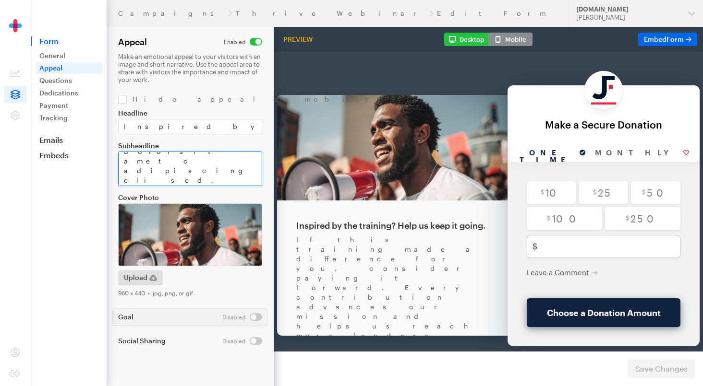
scroll to position [79, 0]
drag, startPoint x: 128, startPoint y: 173, endPoint x: 122, endPoint y: 172, distance: 5.5
click at [121, 169] on textarea "Subheadline" at bounding box center [190, 169] width 144 height 35
drag, startPoint x: 170, startPoint y: 169, endPoint x: 112, endPoint y: 168, distance: 58.6
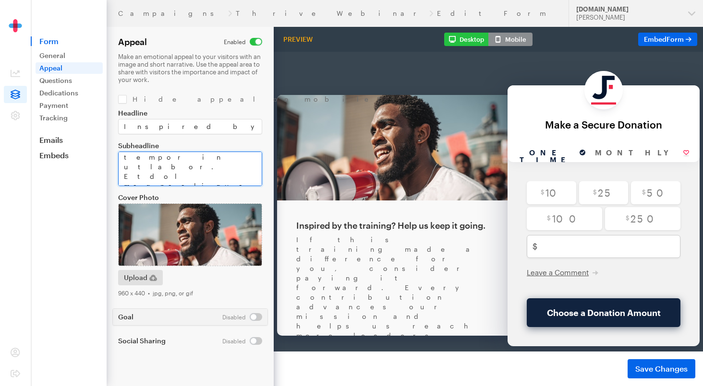
click at [112, 168] on form "Campaigns Thrive Webinar Edit Form Appeal Make an emotional appeal to your visi…" at bounding box center [137, 193] width 274 height 386
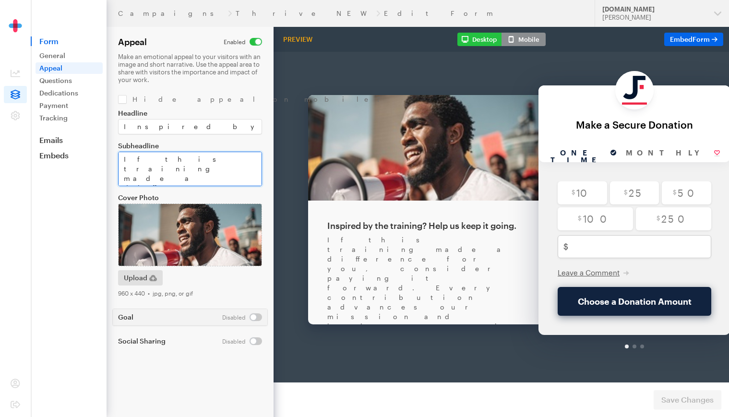
click at [203, 171] on textarea "If this training made a difference for you, consider paying it forward. Every c…" at bounding box center [190, 169] width 144 height 35
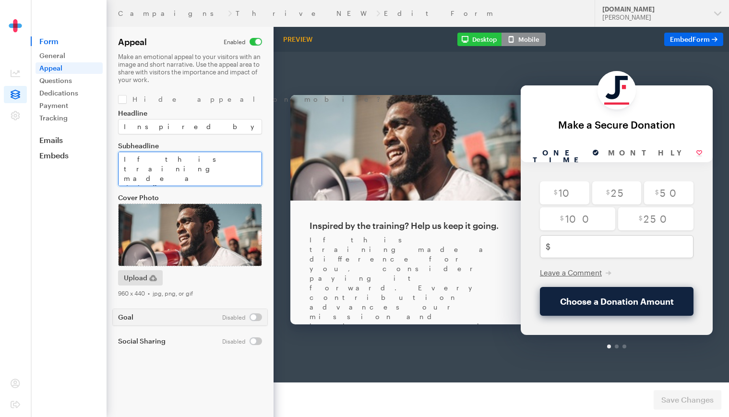
scroll to position [48, 0]
click at [186, 180] on textarea "If this training made a difference for you, consider paying it forward. Every c…" at bounding box center [190, 169] width 144 height 35
paste textarea "By donating, you agree to JustFund's <a href="https://justfund.us/terms-of-use/…"
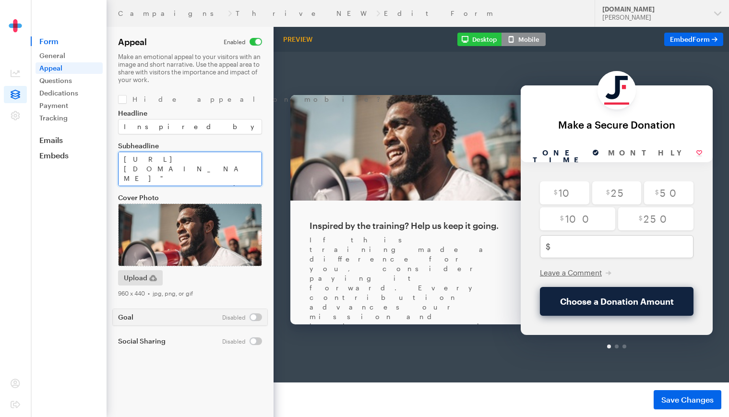
type textarea "If this training made a difference for you, consider paying it forward. Every c…"
click at [687, 403] on span "Save Changes" at bounding box center [688, 400] width 52 height 12
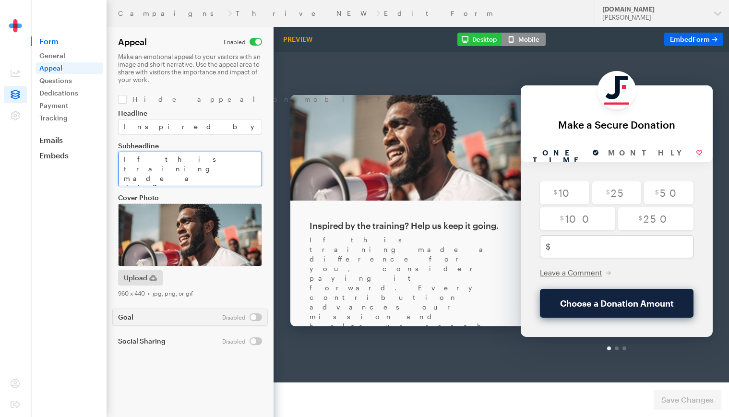
click at [206, 160] on textarea "If this training made a difference for you, consider paying it forward. Every c…" at bounding box center [190, 169] width 144 height 35
click at [215, 165] on textarea "If this training made a difference for you, consider paying it forward. Every c…" at bounding box center [190, 169] width 144 height 35
paste textarea "<br><br>"
click at [192, 164] on textarea "If this training made a difference for you, consider paying it forward. Every c…" at bounding box center [190, 169] width 144 height 35
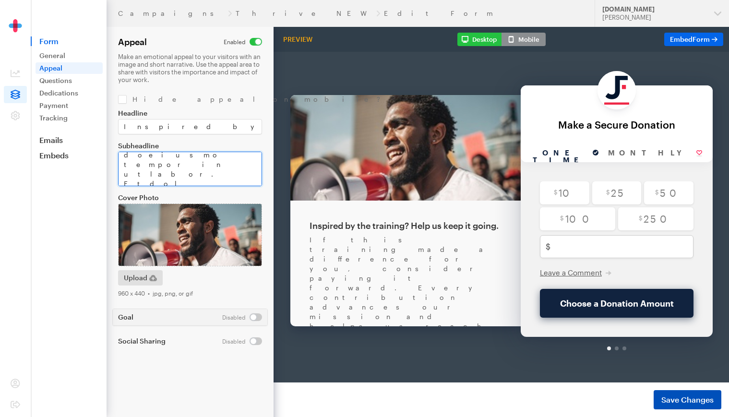
type textarea "If this training made a difference for you, consider paying it forward. Every c…"
click at [706, 406] on button "Save Changes" at bounding box center [688, 399] width 68 height 19
